Goal: Task Accomplishment & Management: Use online tool/utility

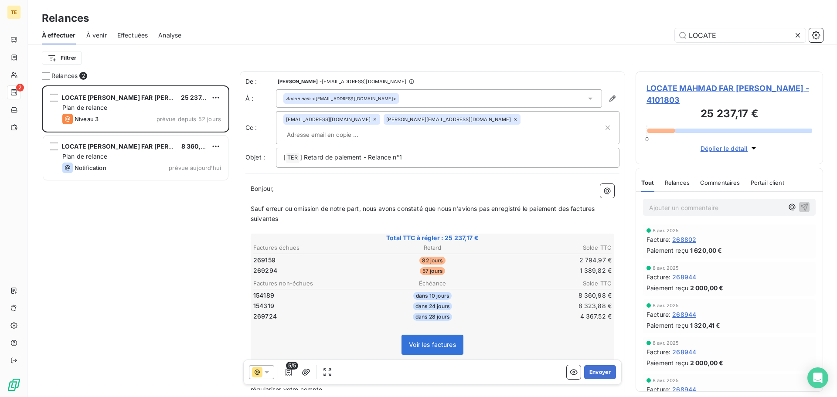
scroll to position [305, 181]
drag, startPoint x: 718, startPoint y: 35, endPoint x: 647, endPoint y: 38, distance: 70.7
click at [647, 38] on div "LOCATE" at bounding box center [507, 35] width 631 height 14
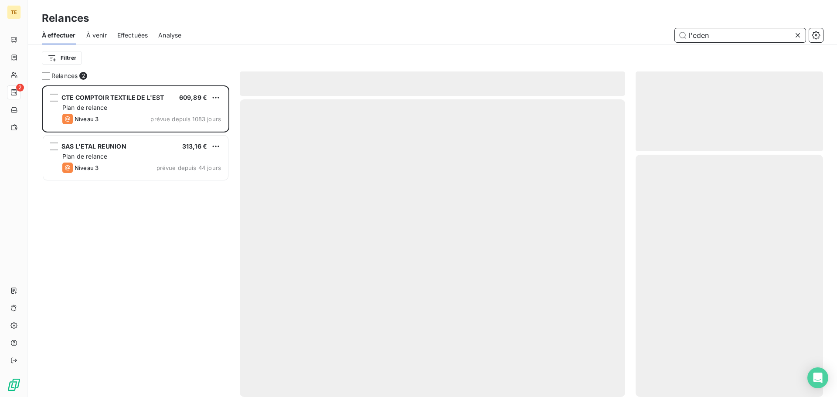
scroll to position [305, 181]
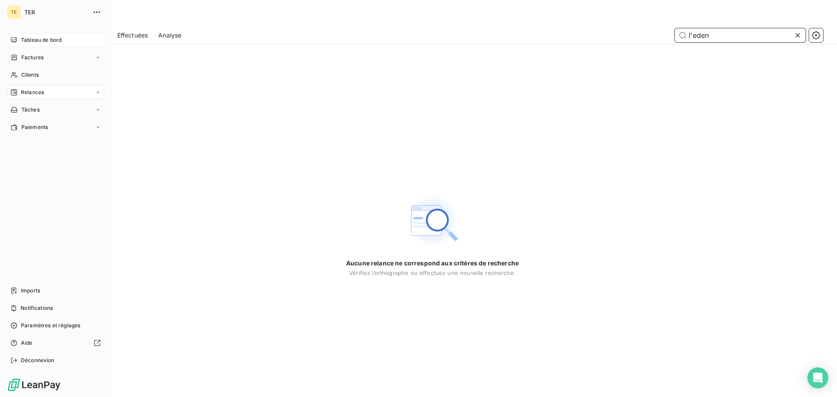
type input "l'eden"
click at [21, 44] on span "Tableau de bord" at bounding box center [41, 40] width 41 height 8
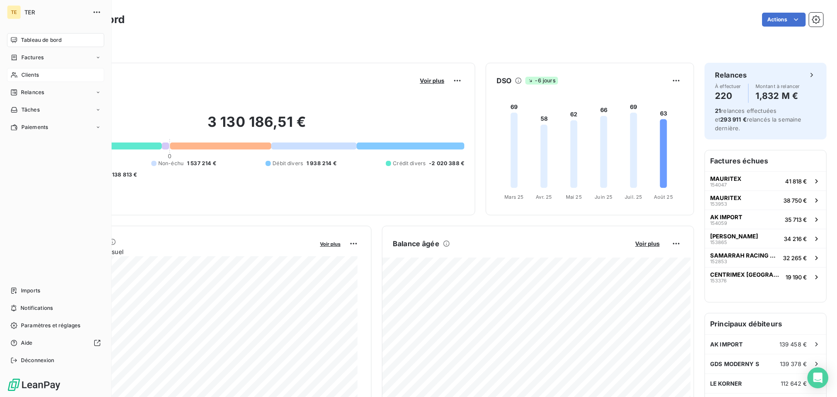
click at [24, 74] on span "Clients" at bounding box center [29, 75] width 17 height 8
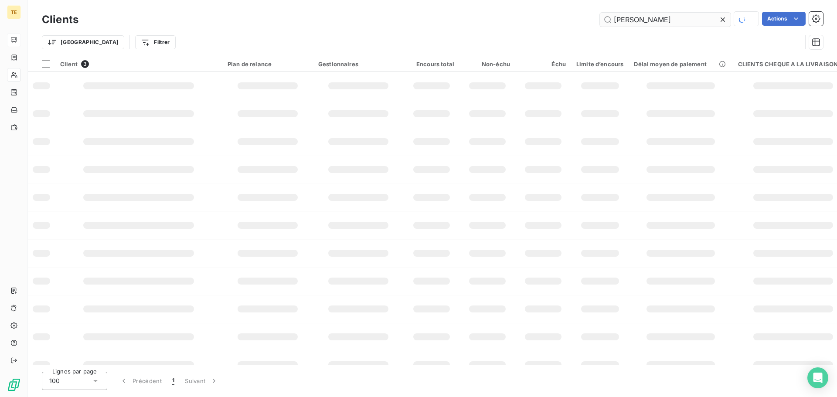
click at [670, 20] on input "[PERSON_NAME]" at bounding box center [665, 20] width 131 height 14
drag, startPoint x: 670, startPoint y: 20, endPoint x: 596, endPoint y: 18, distance: 73.7
click at [596, 18] on div "[PERSON_NAME] Actions" at bounding box center [456, 19] width 734 height 15
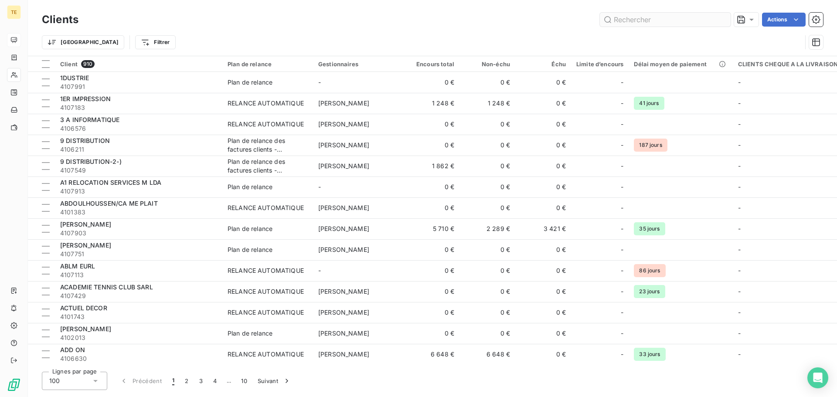
click at [652, 24] on input "text" at bounding box center [665, 20] width 131 height 14
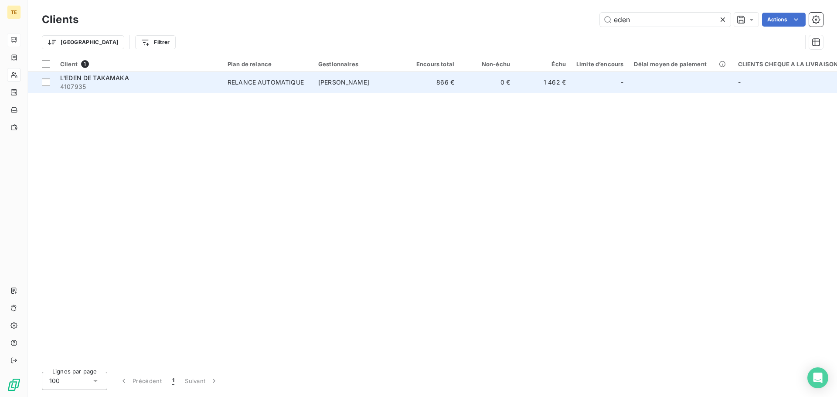
type input "eden"
click at [138, 84] on span "4107935" at bounding box center [138, 86] width 157 height 9
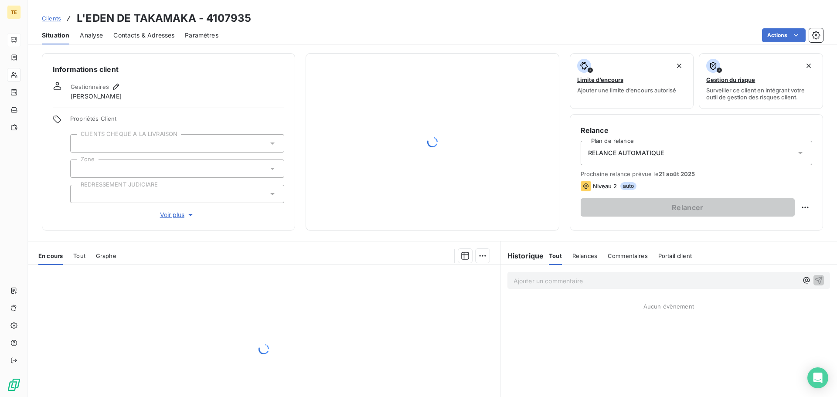
click at [674, 155] on div "RELANCE AUTOMATIQUE" at bounding box center [697, 153] width 232 height 24
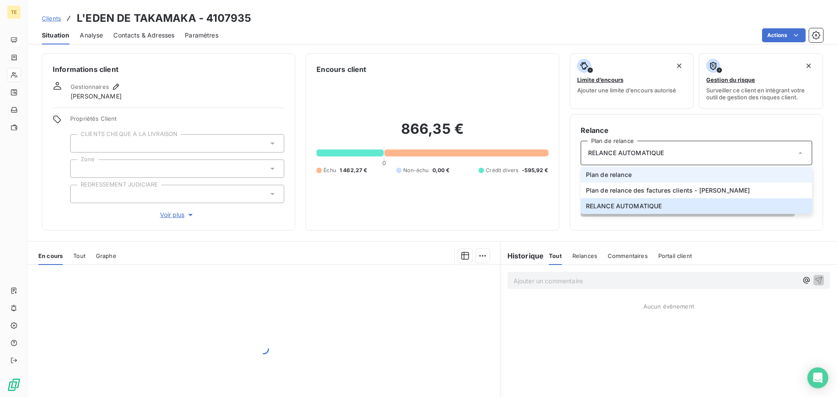
click at [635, 170] on li "Plan de relance" at bounding box center [697, 175] width 232 height 16
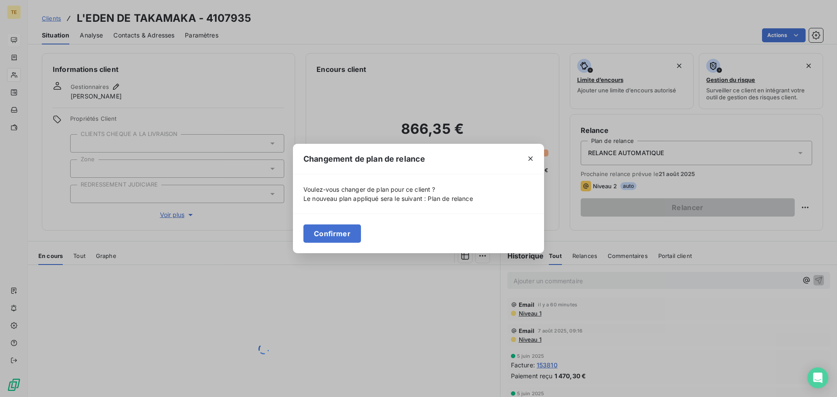
click at [347, 223] on div "Confirmer" at bounding box center [418, 234] width 251 height 40
click at [344, 229] on button "Confirmer" at bounding box center [332, 234] width 58 height 18
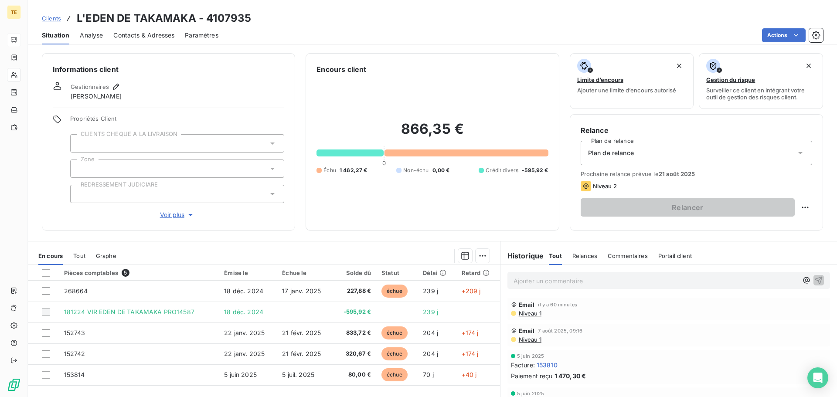
click at [49, 21] on span "Clients" at bounding box center [51, 18] width 19 height 7
